Goal: Information Seeking & Learning: Learn about a topic

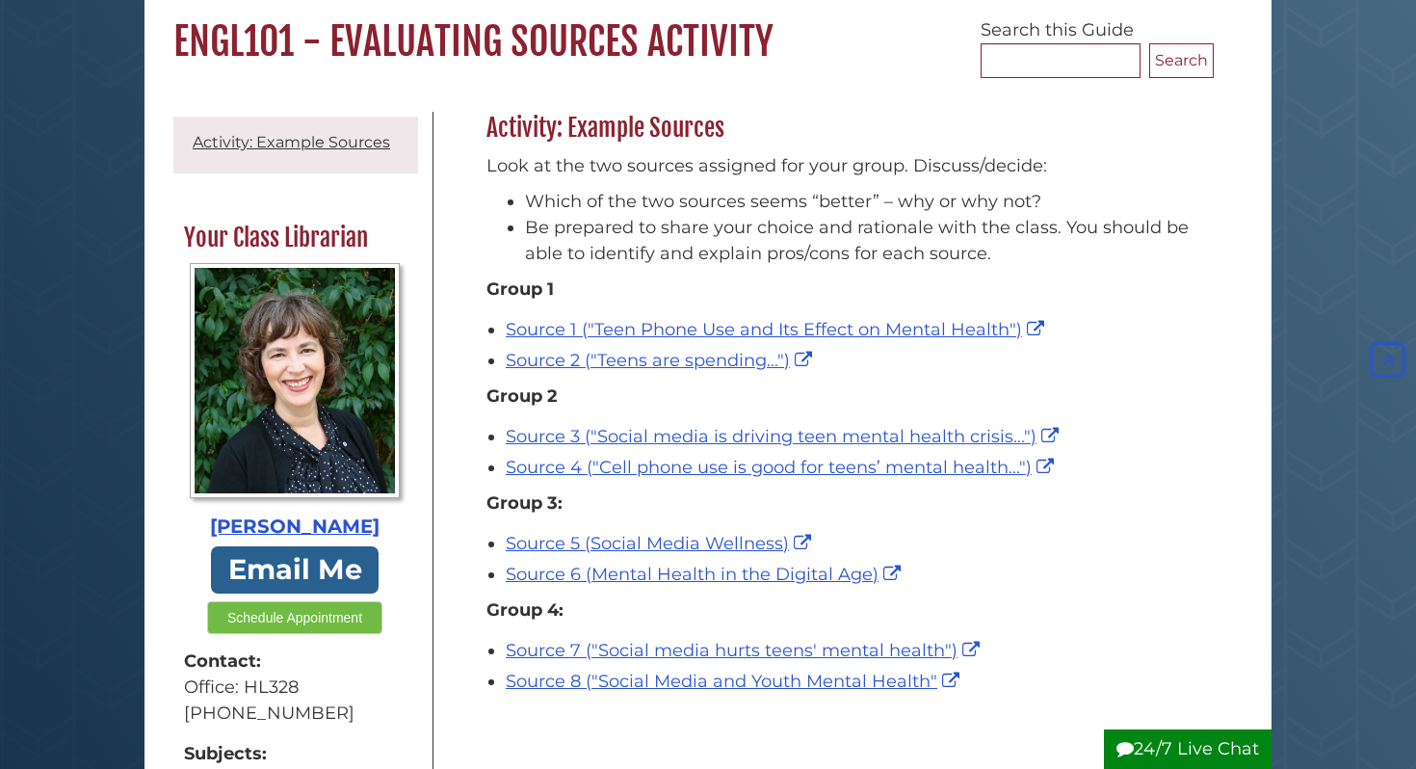
scroll to position [151, 0]
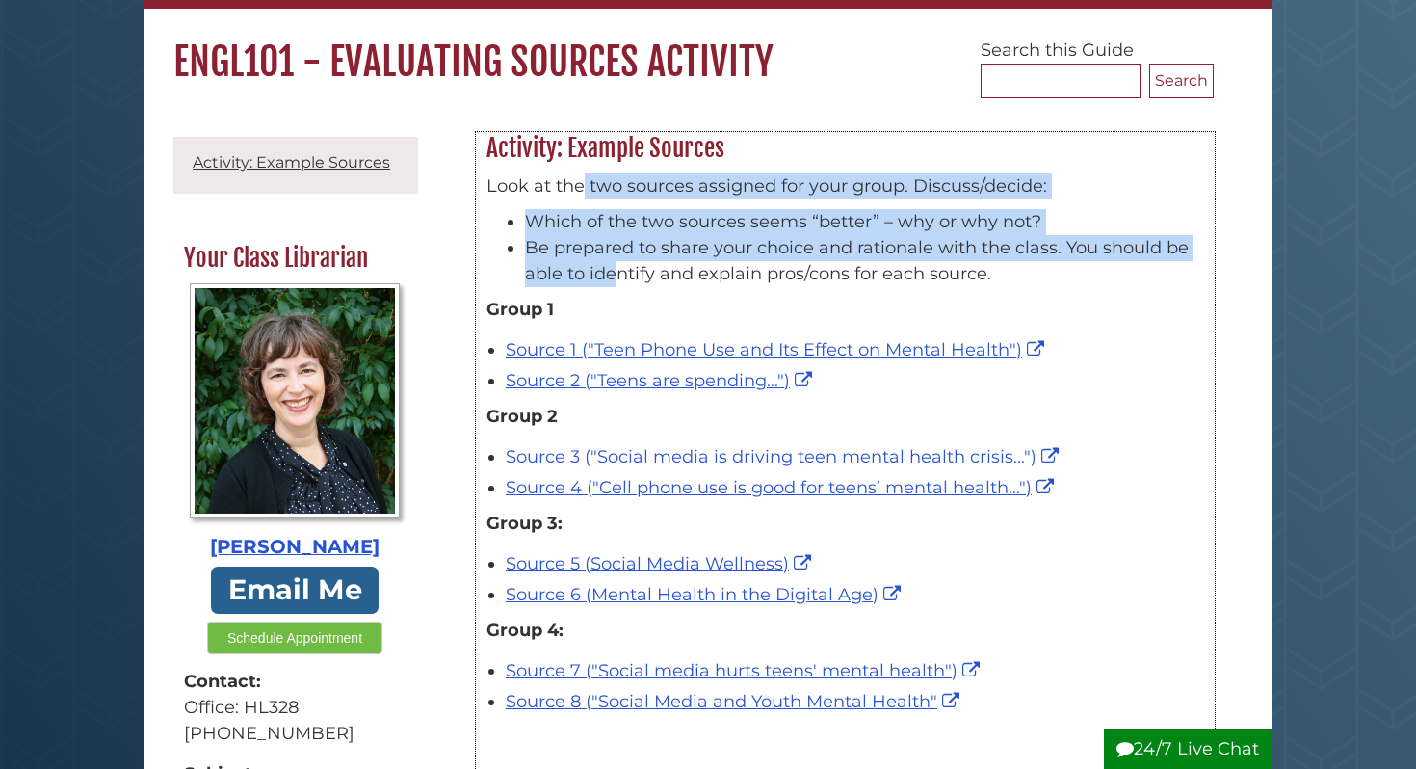
drag, startPoint x: 585, startPoint y: 189, endPoint x: 616, endPoint y: 262, distance: 79.5
click at [616, 262] on div "Look at the two sources assigned for your group. Discuss/decide: Which of the t…" at bounding box center [846, 234] width 718 height 123
click at [616, 262] on li "Be prepared to share your choice and rationale with the class. You should be ab…" at bounding box center [864, 261] width 679 height 52
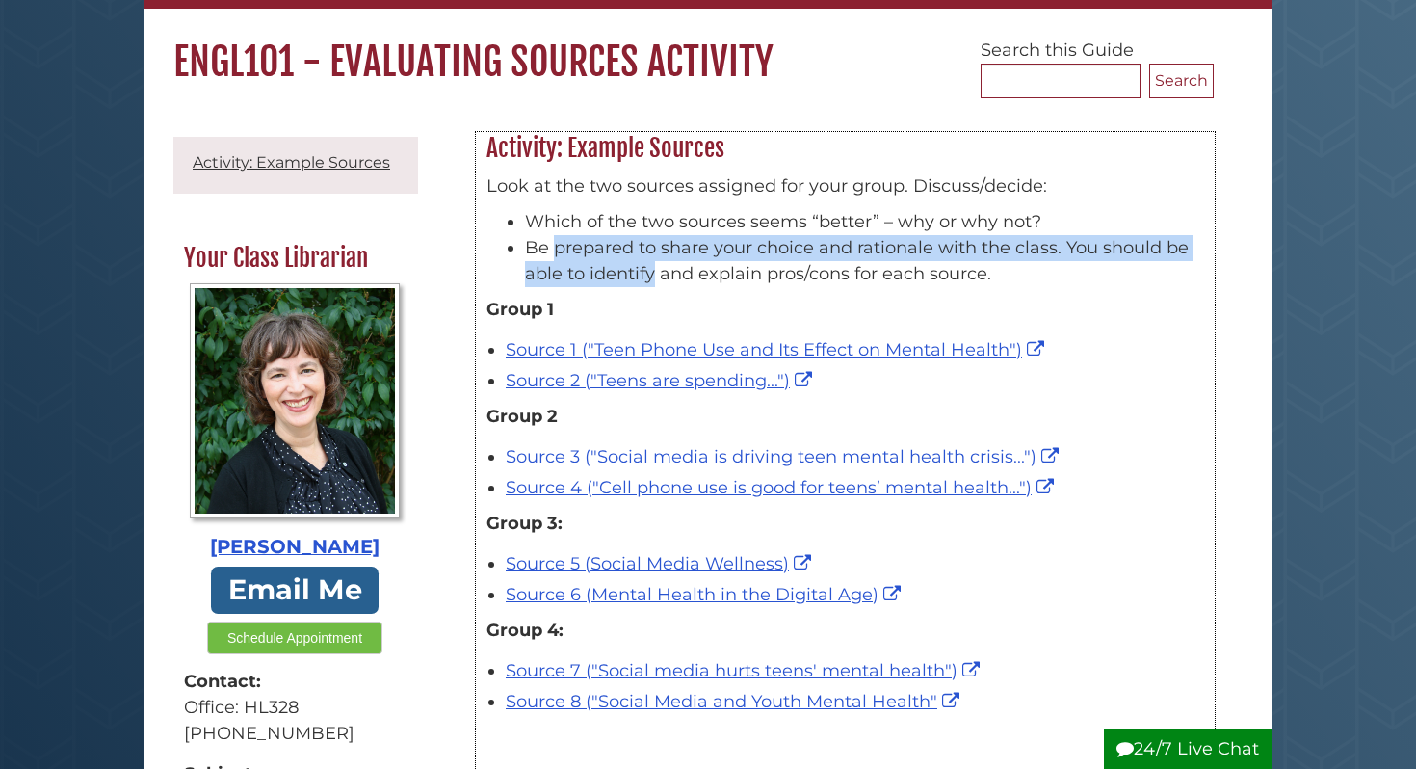
drag, startPoint x: 616, startPoint y: 262, endPoint x: 606, endPoint y: 240, distance: 24.2
click at [606, 240] on li "Be prepared to share your choice and rationale with the class. You should be ab…" at bounding box center [864, 261] width 679 height 52
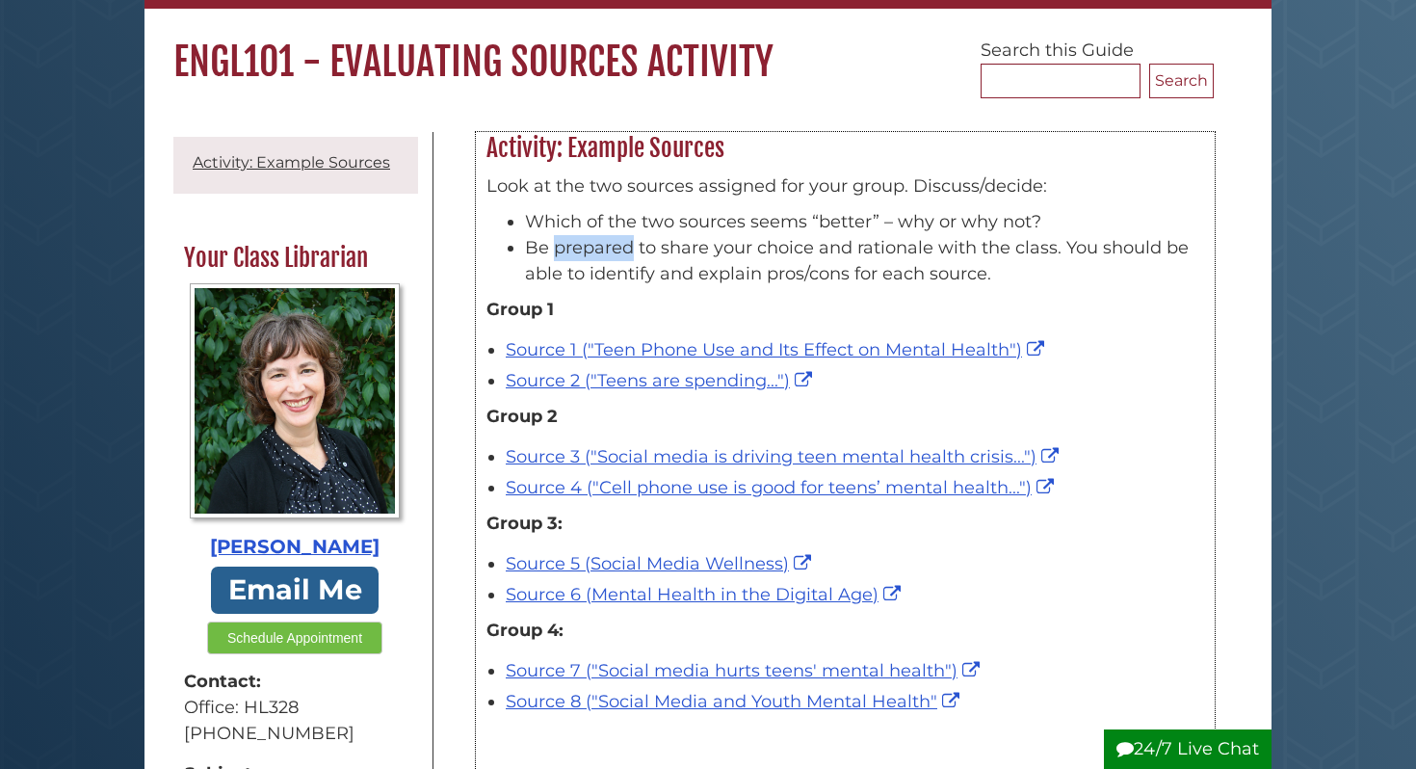
drag, startPoint x: 606, startPoint y: 240, endPoint x: 622, endPoint y: 252, distance: 20.6
click at [622, 252] on li "Be prepared to share your choice and rationale with the class. You should be ab…" at bounding box center [864, 261] width 679 height 52
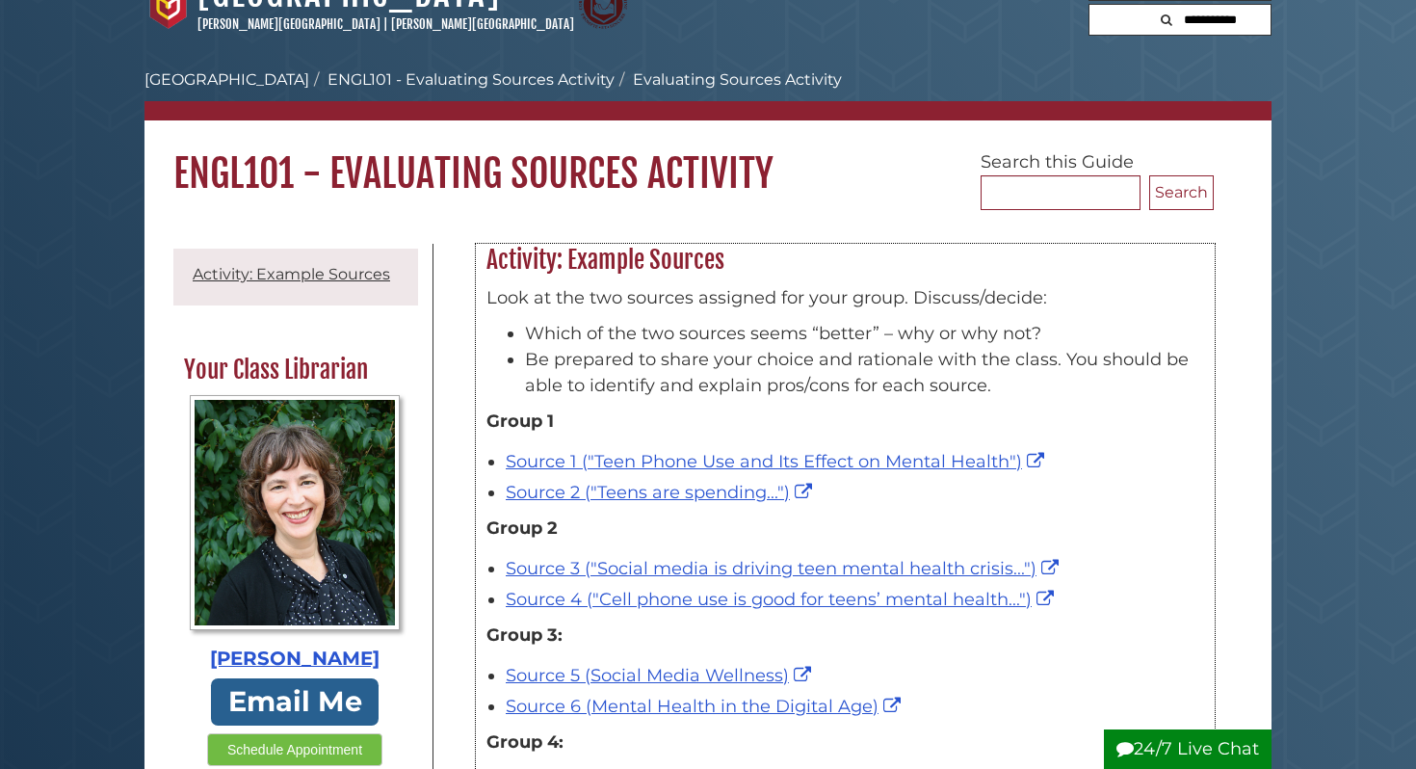
scroll to position [41, 0]
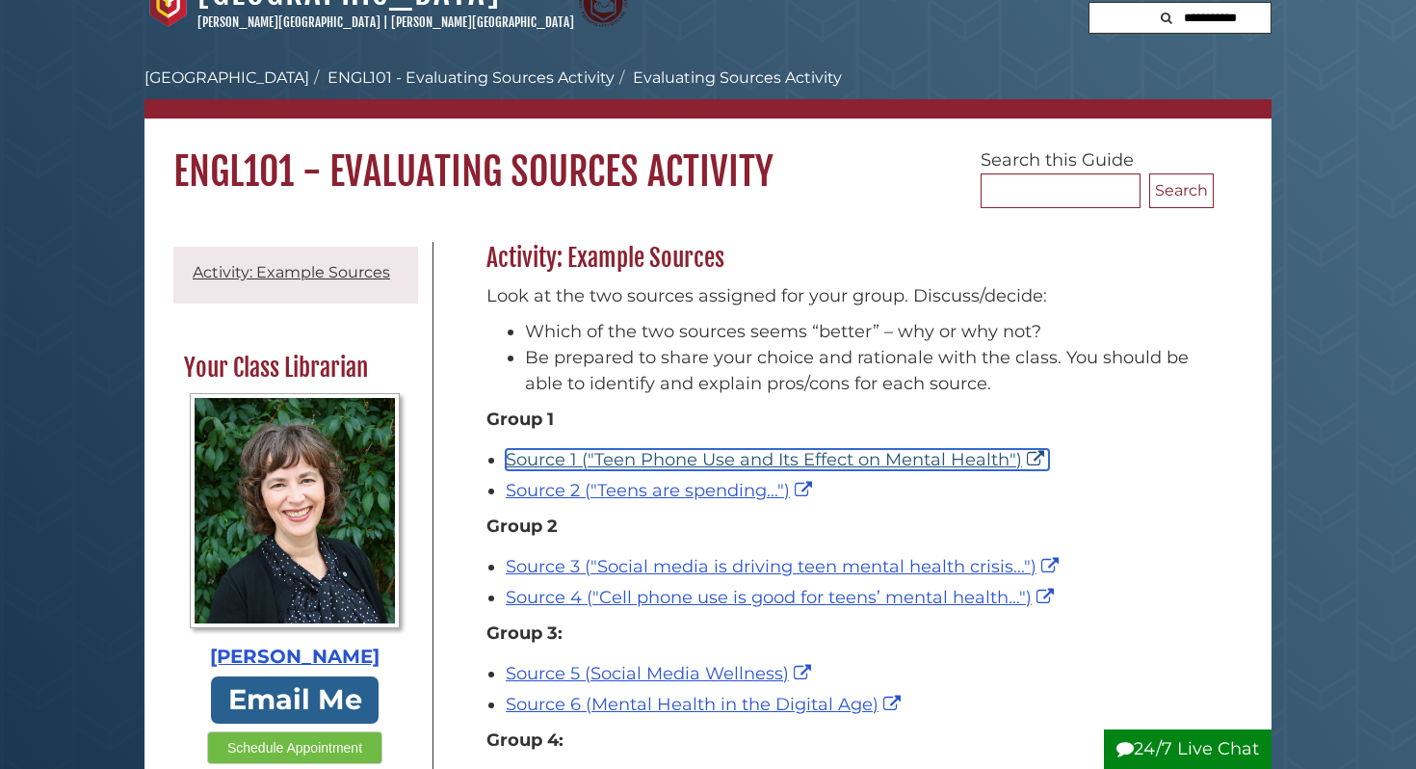
click at [749, 454] on link "Source 1 ("Teen Phone Use and Its Effect on Mental Health")" at bounding box center [777, 459] width 543 height 21
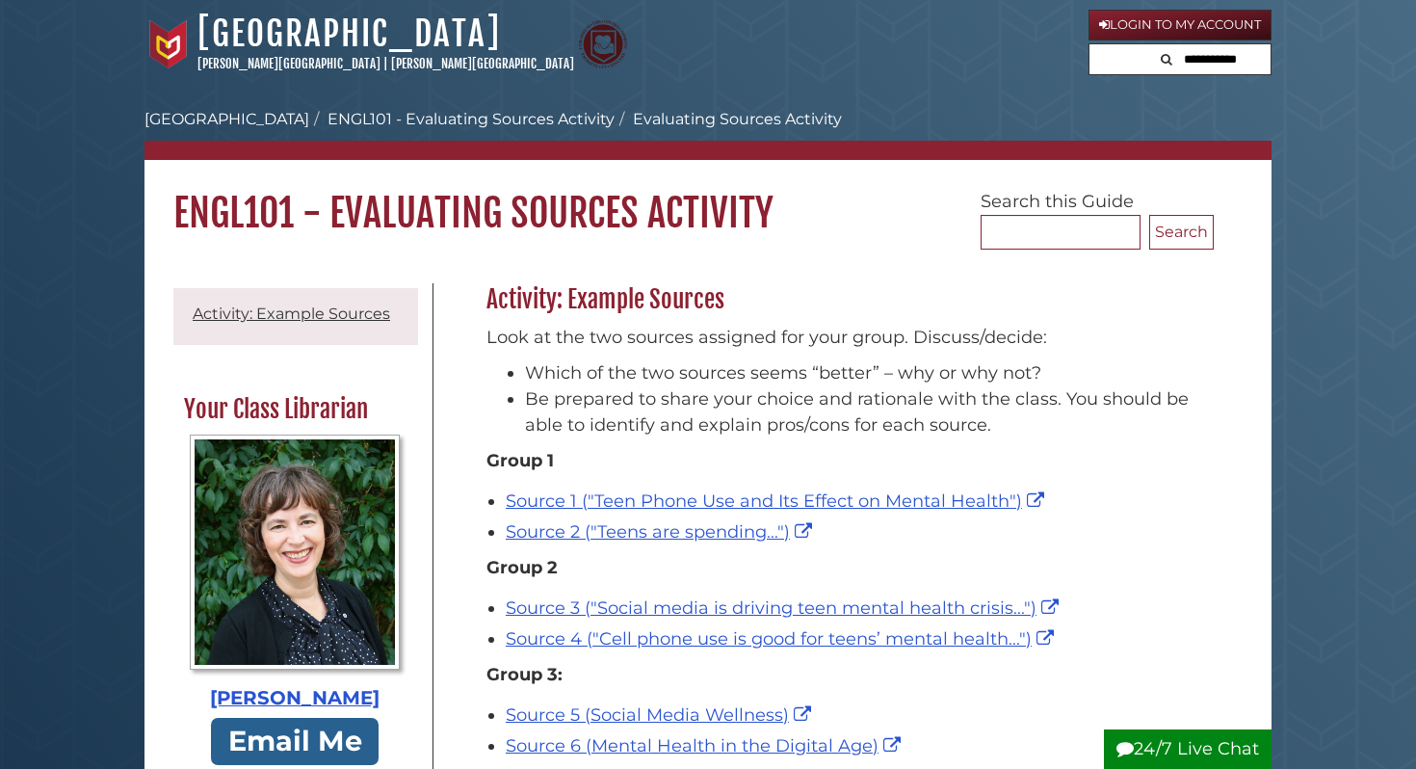
scroll to position [41, 0]
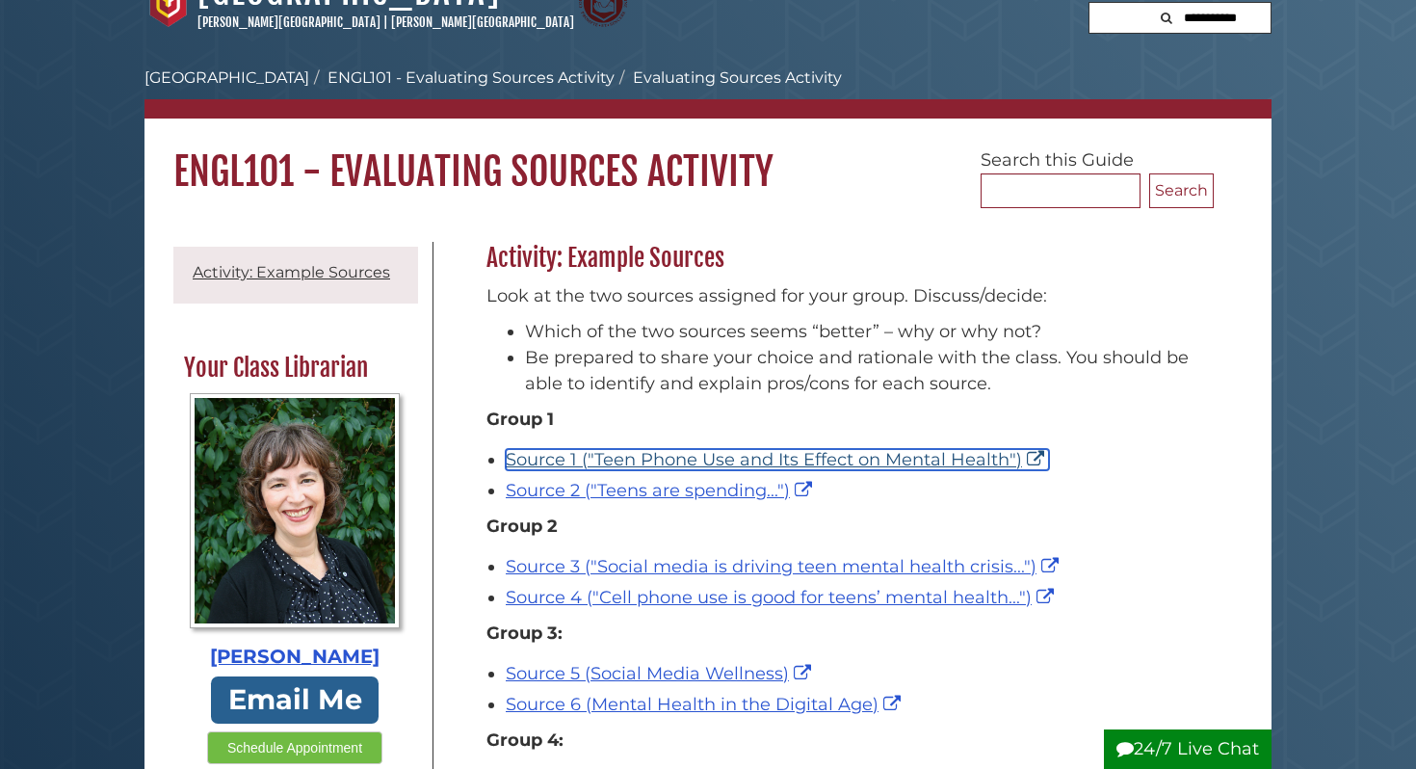
click at [1037, 458] on link "Source 1 ("Teen Phone Use and Its Effect on Mental Health")" at bounding box center [777, 459] width 543 height 21
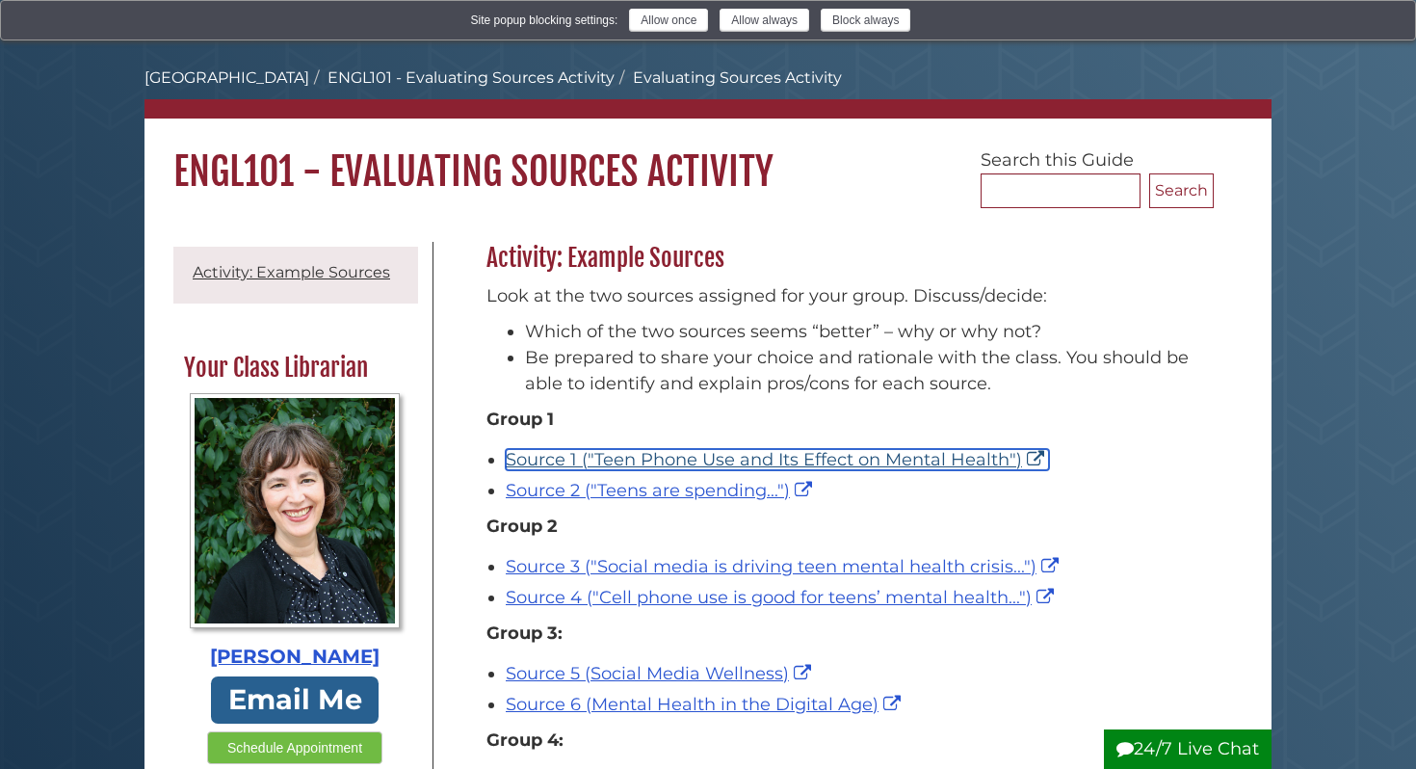
click at [801, 465] on link "Source 1 ("Teen Phone Use and Its Effect on Mental Health")" at bounding box center [777, 459] width 543 height 21
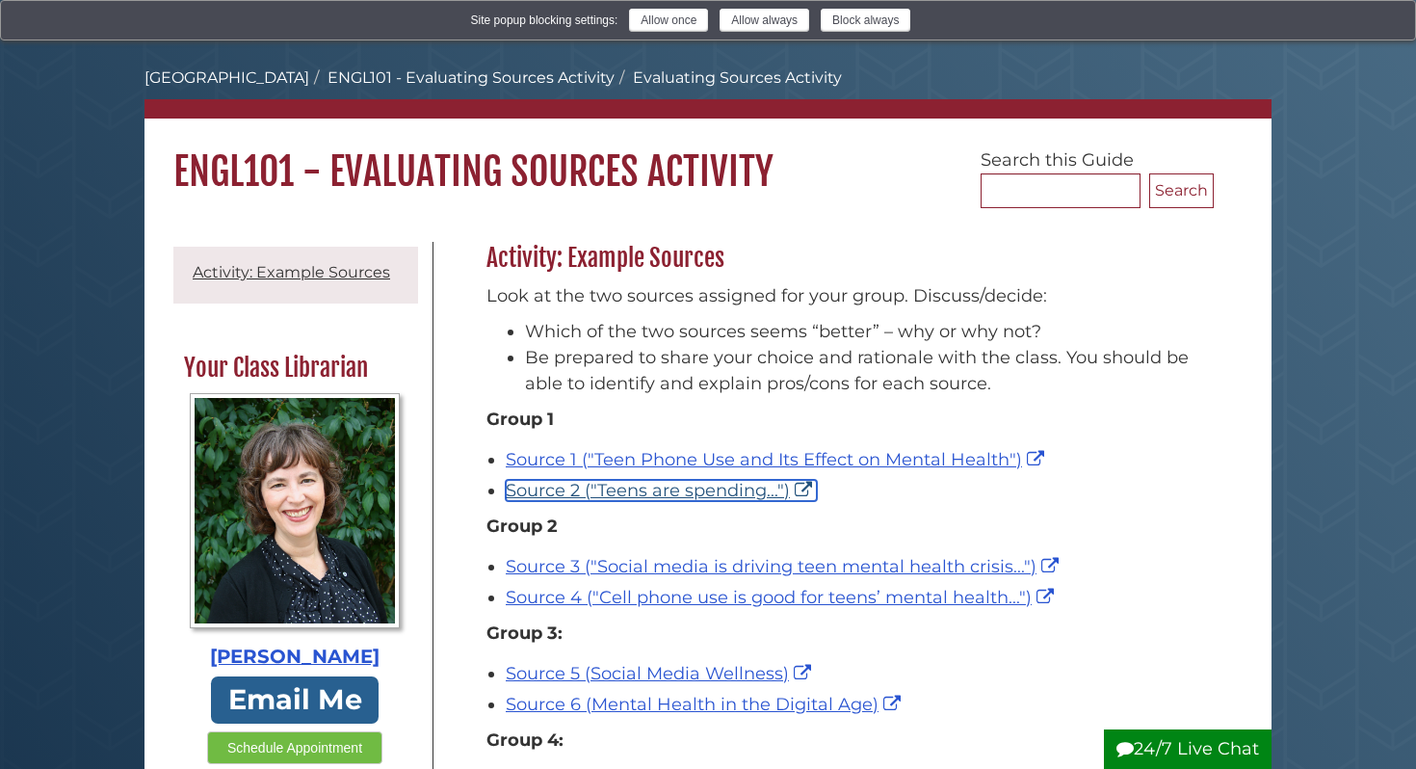
click at [738, 493] on link "Source 2 ("Teens are spending...")" at bounding box center [661, 490] width 311 height 21
click at [824, 404] on div "Look at the two sources assigned for your group. Discuss/decide: Which of the t…" at bounding box center [846, 344] width 718 height 123
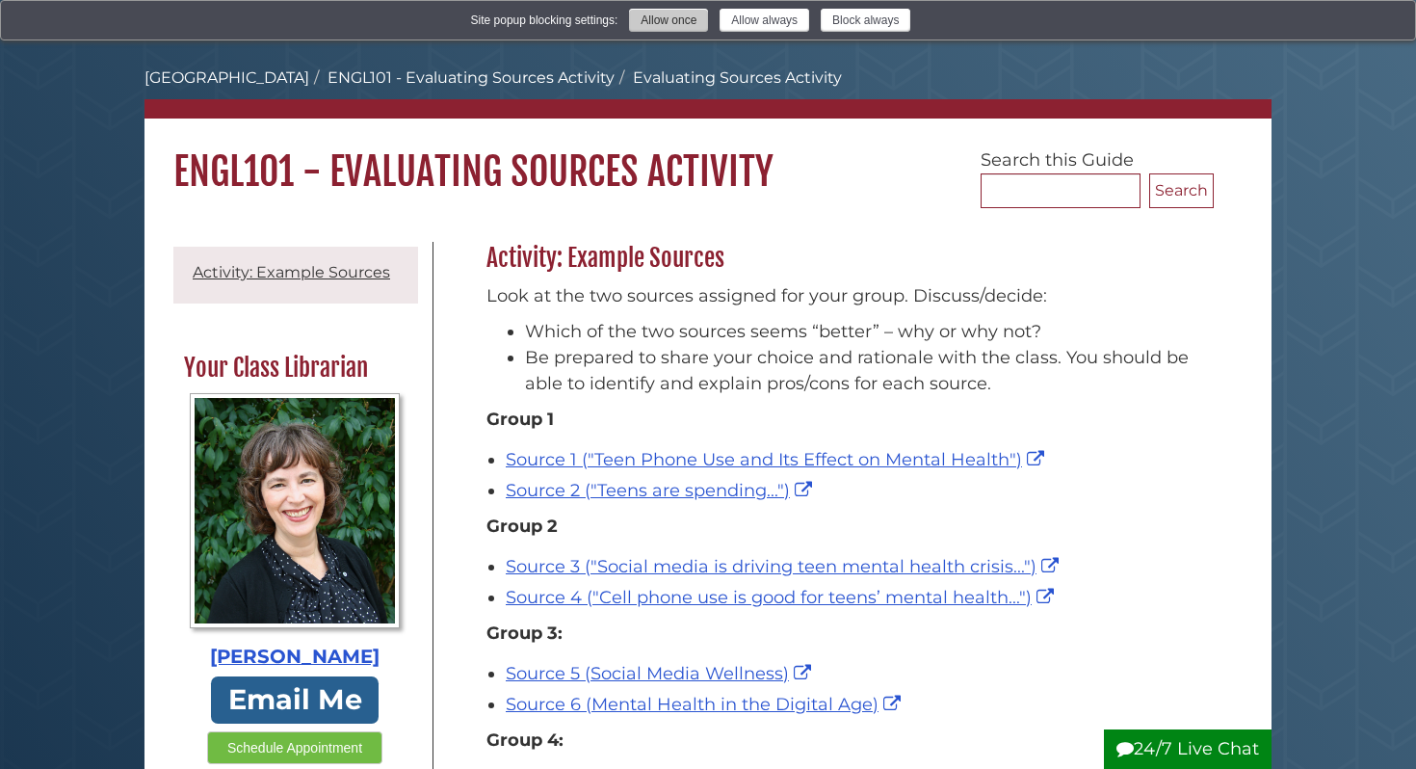
click at [690, 23] on button "Allow once" at bounding box center [668, 20] width 79 height 23
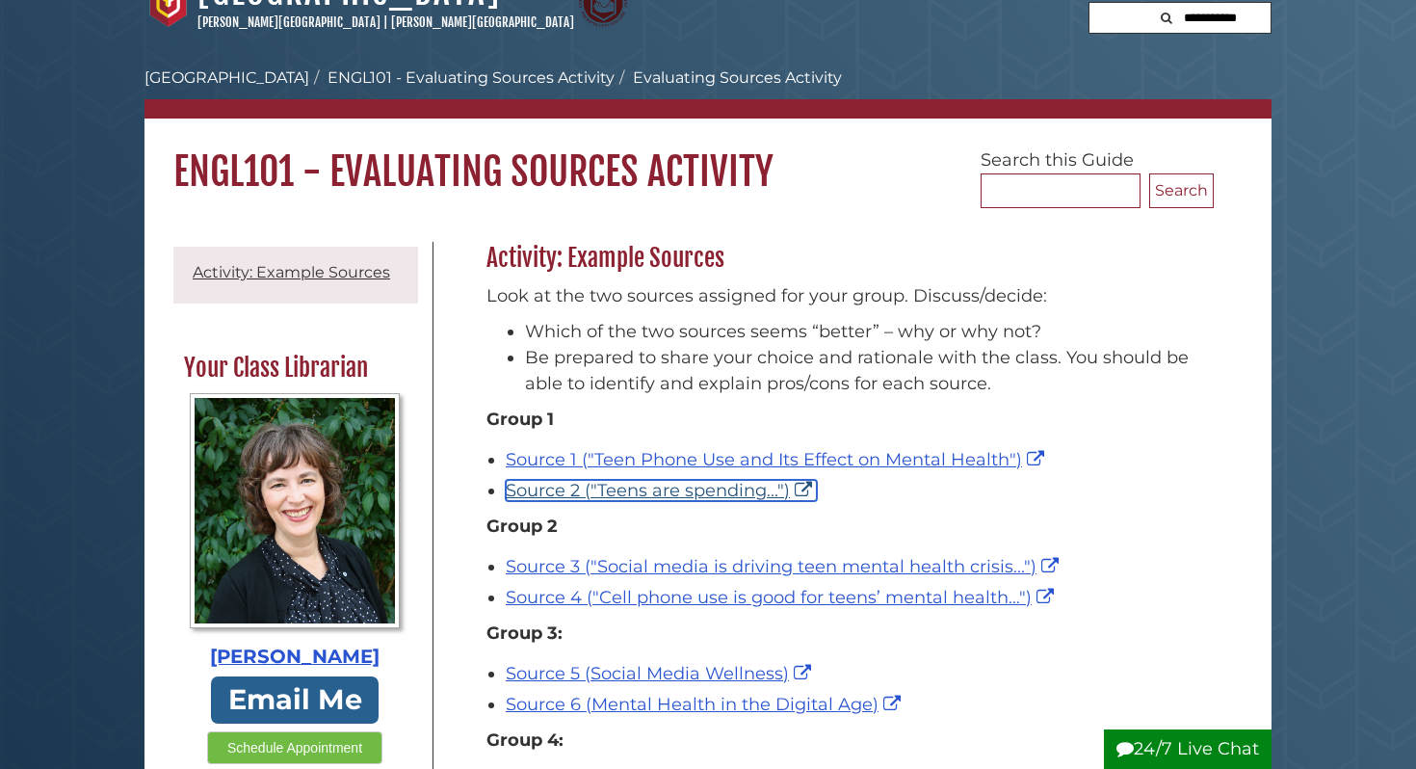
click at [634, 495] on link "Source 2 ("Teens are spending...")" at bounding box center [661, 490] width 311 height 21
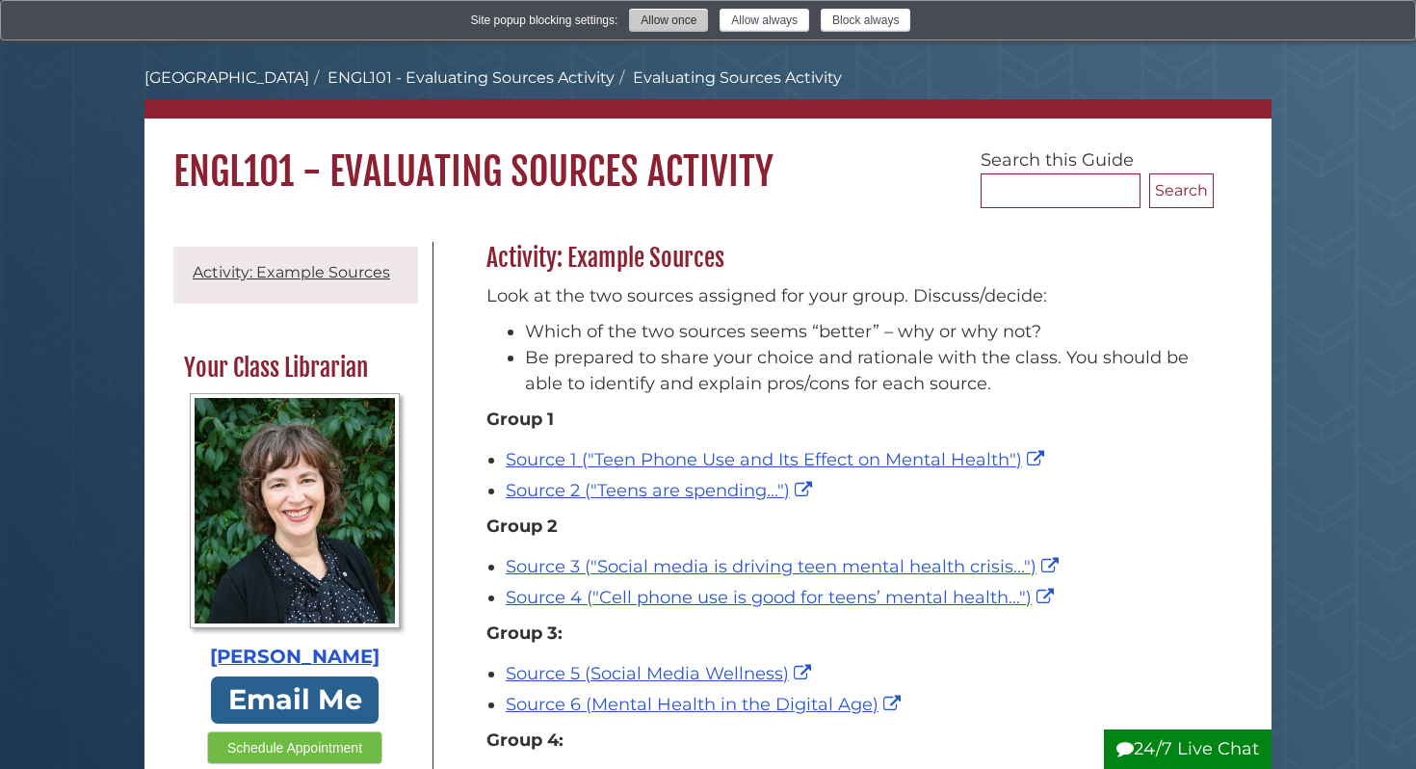
drag, startPoint x: 785, startPoint y: 28, endPoint x: 651, endPoint y: 23, distance: 134.0
click at [651, 23] on div "Site popup blocking settings: Allow once Allow always Block always" at bounding box center [708, 20] width 475 height 23
click at [651, 23] on button "Allow once" at bounding box center [668, 20] width 79 height 23
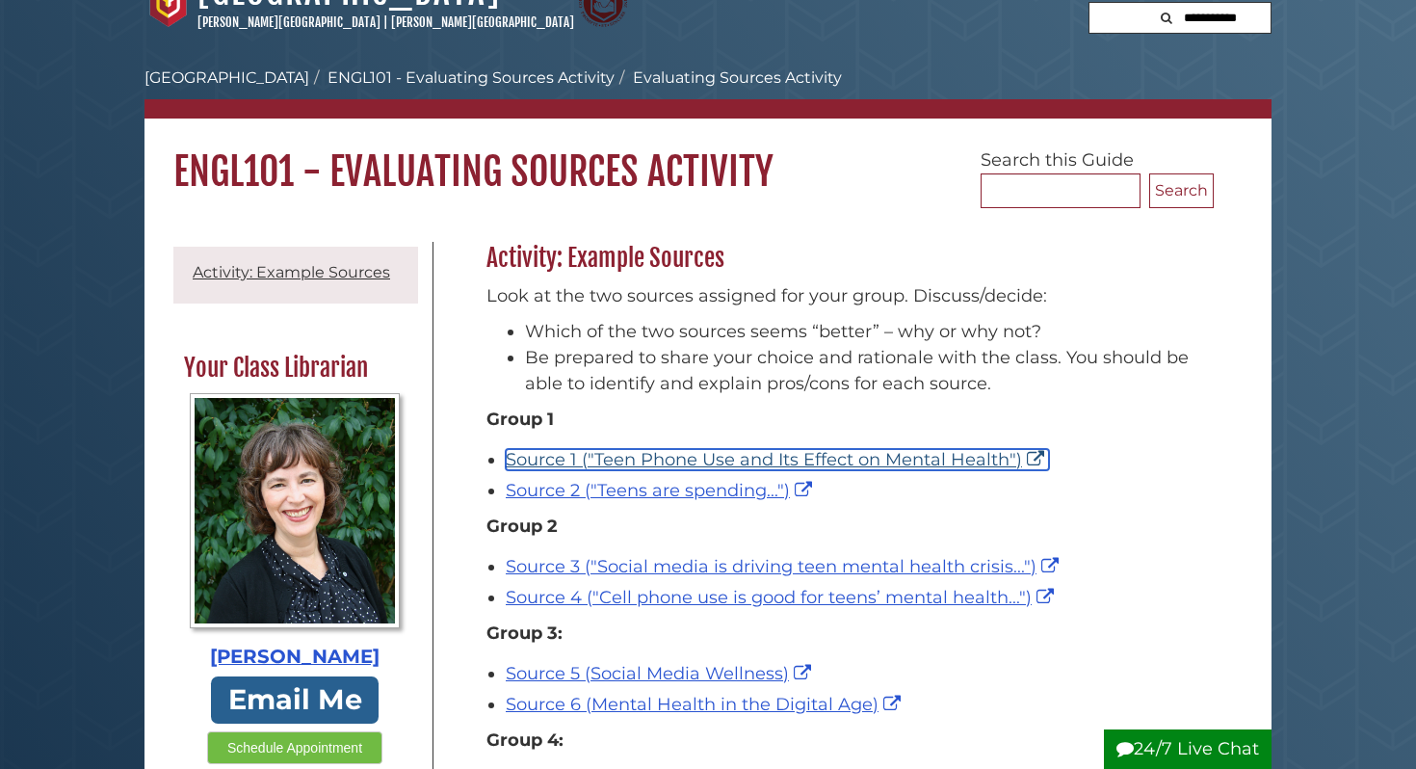
click at [859, 462] on link "Source 1 ("Teen Phone Use and Its Effect on Mental Health")" at bounding box center [777, 459] width 543 height 21
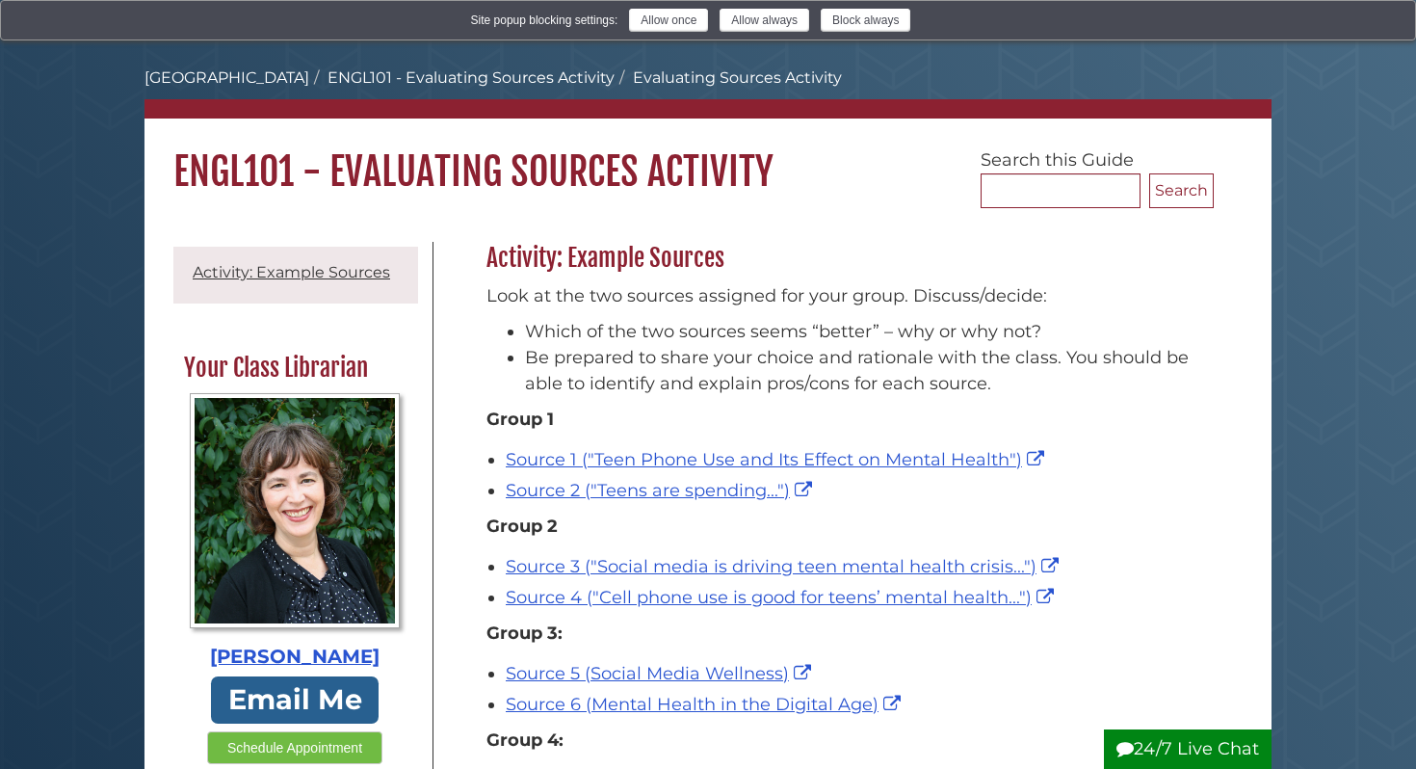
click at [668, 32] on div "Site popup blocking settings: Allow once Allow always Block always" at bounding box center [708, 20] width 1384 height 23
click at [666, 23] on button "Allow once" at bounding box center [668, 20] width 79 height 23
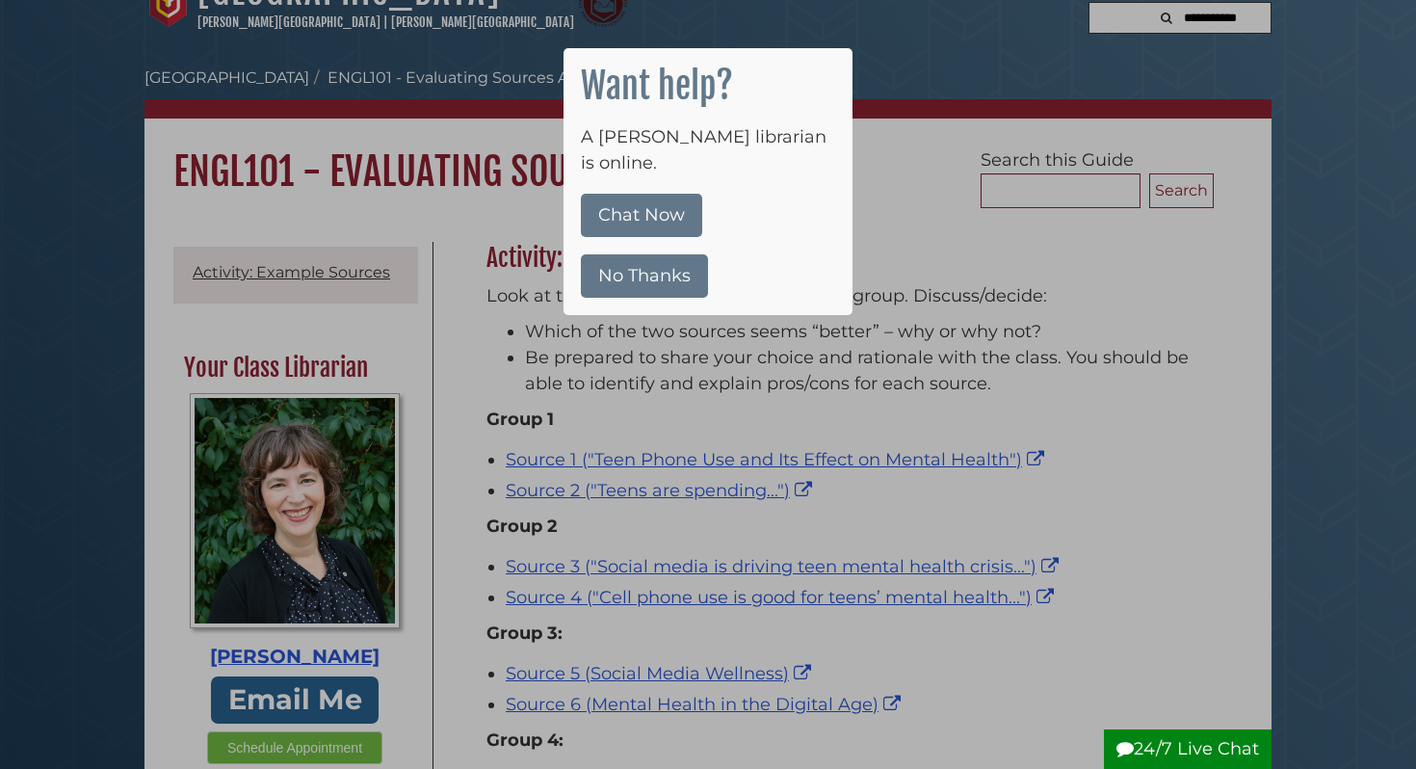
click at [668, 254] on button "No Thanks" at bounding box center [644, 275] width 127 height 43
